Goal: Check status: Check status

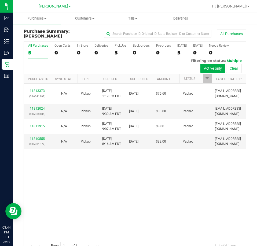
click at [166, 189] on div "11813373 (316041192) N/A Pickup [DATE] 1:19 PM EDT 8/19/2025 $75.60 Packed [EMA…" at bounding box center [135, 161] width 222 height 155
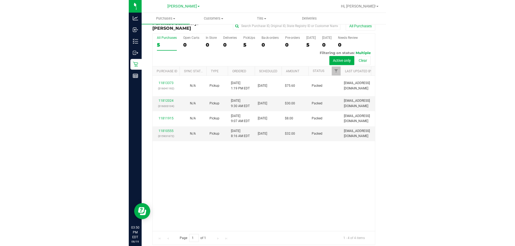
scroll to position [12, 0]
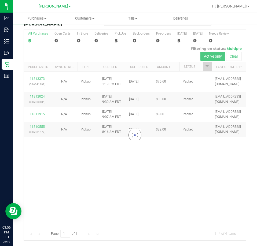
drag, startPoint x: 237, startPoint y: 190, endPoint x: 231, endPoint y: 65, distance: 125.7
click at [237, 190] on div at bounding box center [135, 135] width 222 height 211
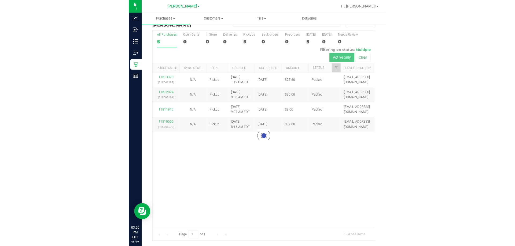
scroll to position [0, 0]
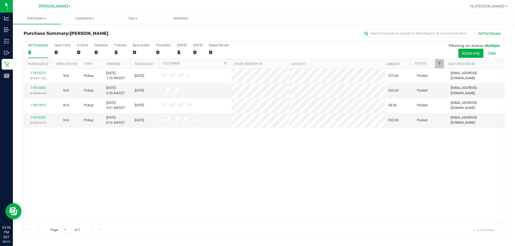
click at [257, 175] on div "11813373 (316041192) N/A Pickup [DATE] 1:19 PM EDT 8/19/2025 $75.60 Packed [EMA…" at bounding box center [264, 146] width 480 height 155
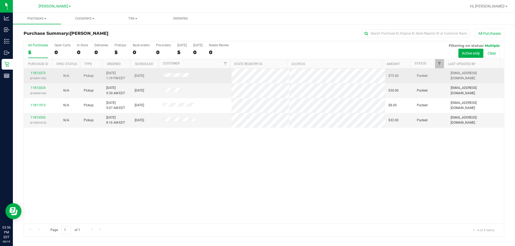
drag, startPoint x: 35, startPoint y: 69, endPoint x: 36, endPoint y: 74, distance: 4.9
click at [35, 71] on td "11813373 (316041192)" at bounding box center [38, 76] width 28 height 15
click at [36, 74] on link "11813373" at bounding box center [38, 73] width 15 height 4
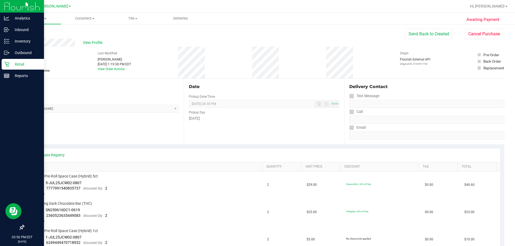
click at [8, 64] on icon at bounding box center [6, 64] width 5 height 5
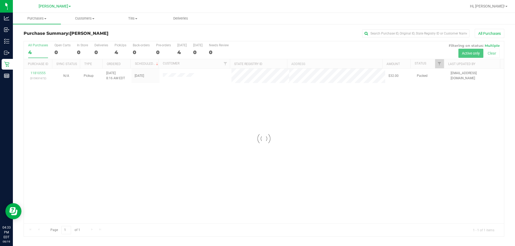
click at [257, 120] on div at bounding box center [264, 139] width 480 height 196
